Goal: Find specific page/section: Find specific page/section

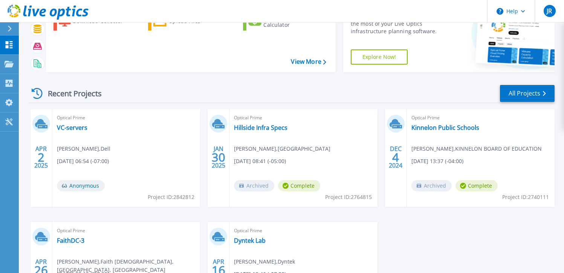
scroll to position [38, 0]
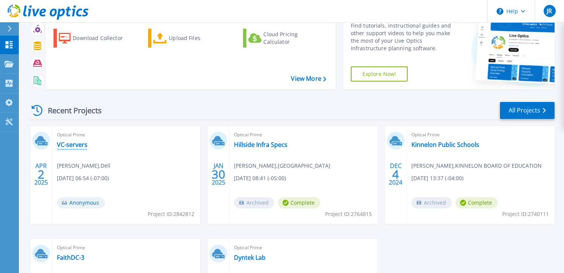
click at [82, 143] on link "VC-servers" at bounding box center [72, 145] width 31 height 8
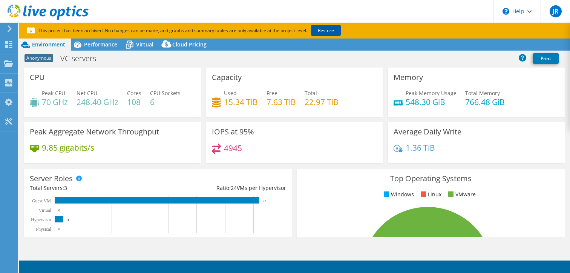
select select "USD"
click at [289, 48] on div "Project Actions Project Actions Reports Share Export vSAN ReadyNode Sizer" at bounding box center [294, 44] width 551 height 12
